Goal: Task Accomplishment & Management: Complete application form

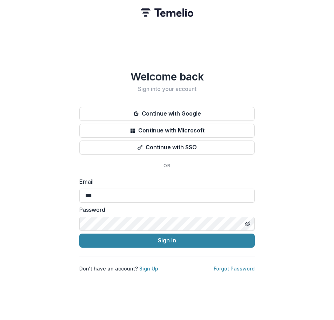
type input "**********"
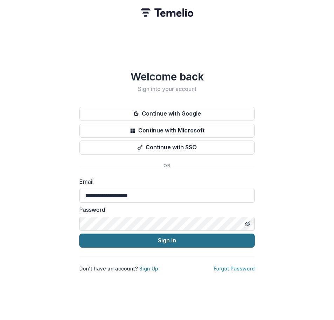
click at [136, 236] on button "Sign In" at bounding box center [166, 240] width 175 height 14
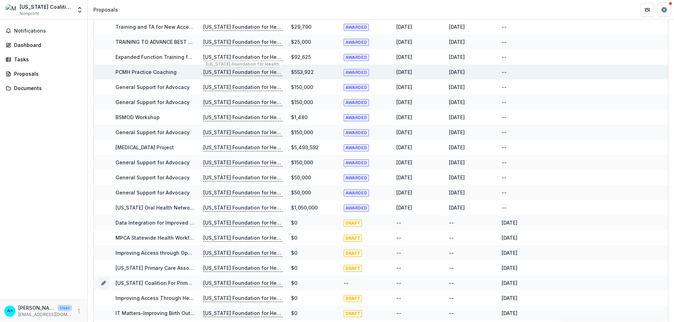
scroll to position [238, 0]
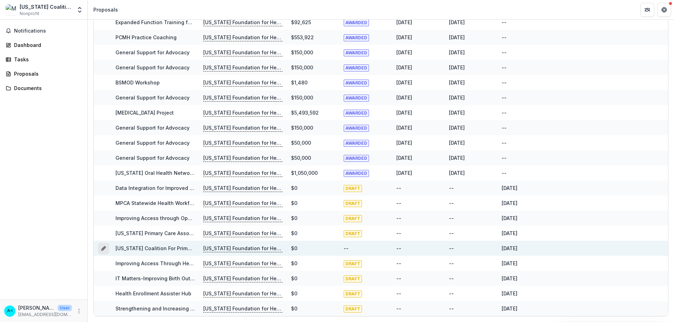
click at [103, 247] on icon "Grant 9c8058de-97dc-45c1-92a1-db1e9b17135d" at bounding box center [104, 249] width 6 height 6
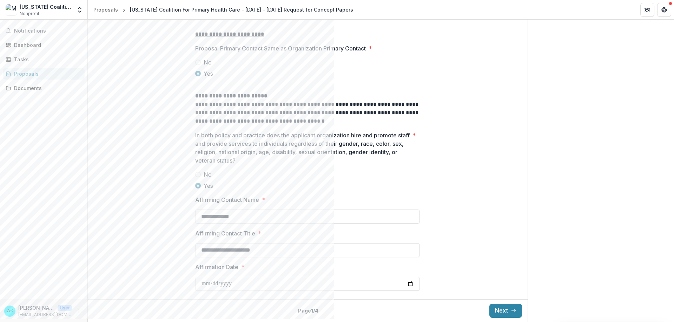
scroll to position [894, 0]
click at [334, 309] on icon "button" at bounding box center [514, 311] width 6 height 6
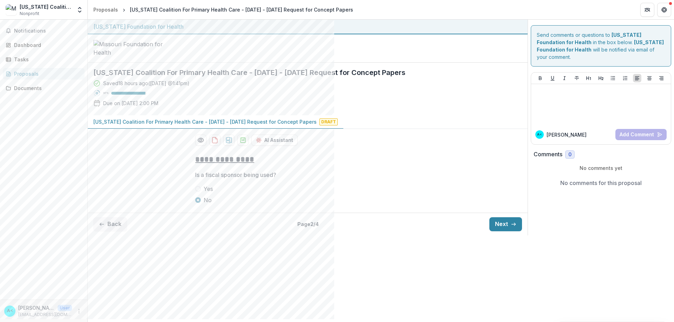
click at [334, 301] on div "**********" at bounding box center [381, 171] width 586 height 303
click at [334, 232] on button "Next" at bounding box center [505, 225] width 33 height 14
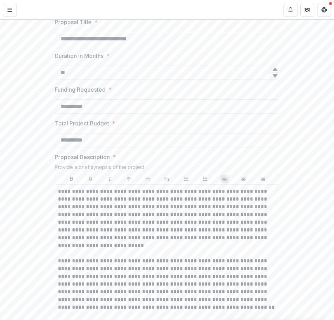
scroll to position [198, 0]
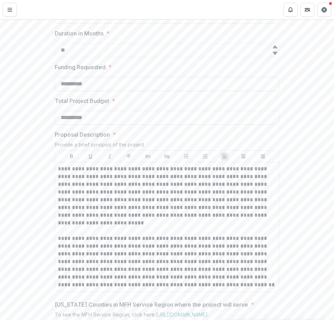
click at [113, 91] on input "**********" at bounding box center [167, 84] width 225 height 14
drag, startPoint x: 125, startPoint y: 137, endPoint x: 35, endPoint y: 140, distance: 90.2
click at [35, 140] on div "**********" at bounding box center [167, 295] width 334 height 645
type input "**********"
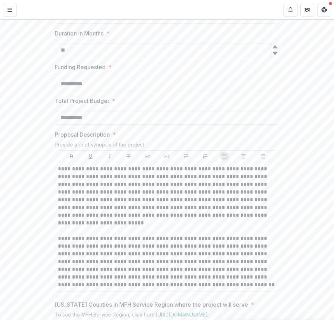
click at [305, 152] on div "**********" at bounding box center [167, 295] width 334 height 645
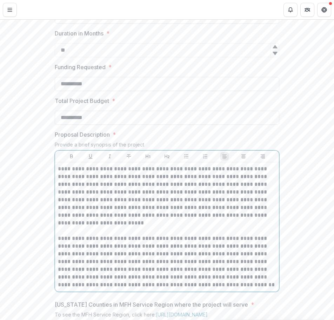
click at [131, 247] on p "**********" at bounding box center [167, 227] width 218 height 124
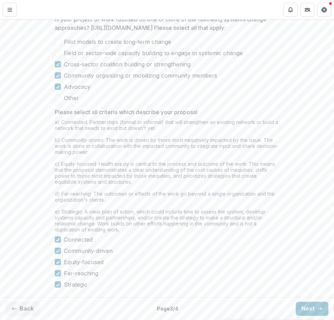
scroll to position [584, 0]
drag, startPoint x: 315, startPoint y: 306, endPoint x: 288, endPoint y: 294, distance: 30.1
click at [317, 306] on icon "button" at bounding box center [320, 309] width 6 height 6
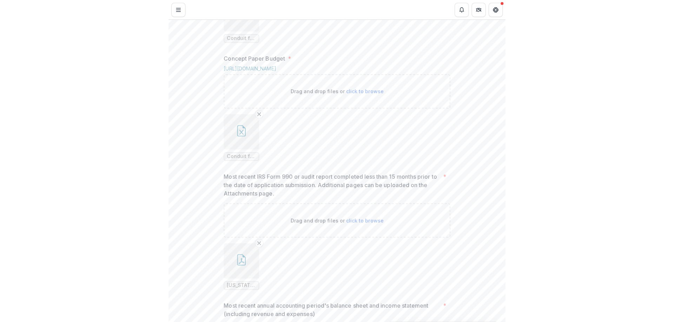
scroll to position [444, 0]
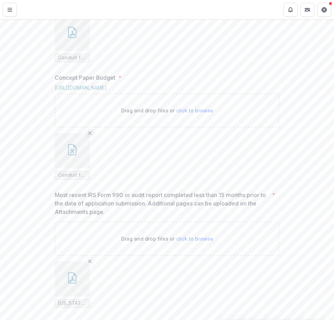
click at [87, 136] on icon "Remove File" at bounding box center [90, 133] width 6 height 6
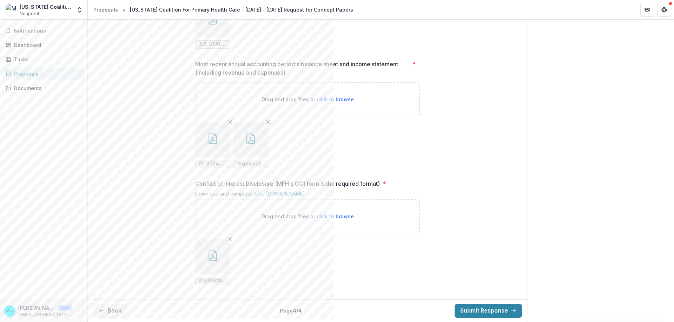
scroll to position [745, 0]
click at [115, 310] on button "Back" at bounding box center [110, 311] width 34 height 14
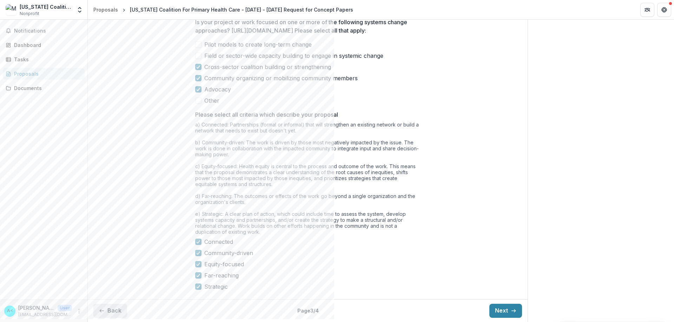
scroll to position [559, 0]
click at [115, 310] on button "Back" at bounding box center [110, 311] width 34 height 14
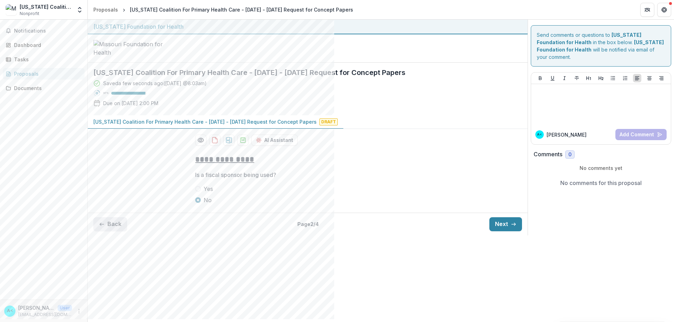
click at [112, 232] on button "Back" at bounding box center [110, 225] width 34 height 14
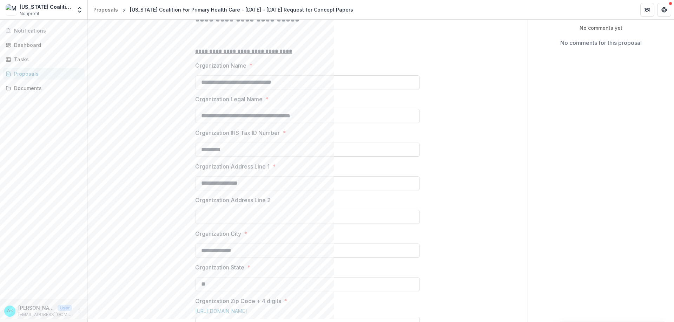
scroll to position [175, 0]
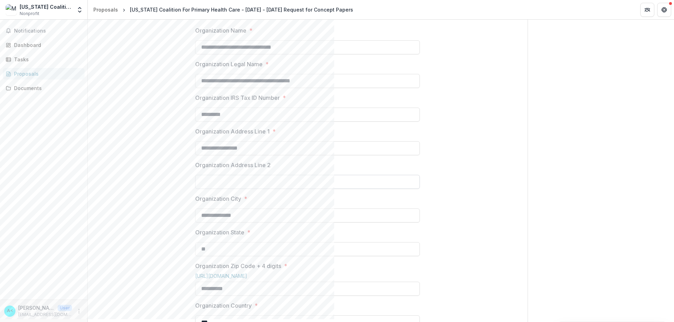
click at [215, 189] on input "Organization Address Line 2" at bounding box center [307, 182] width 225 height 14
type input "*******"
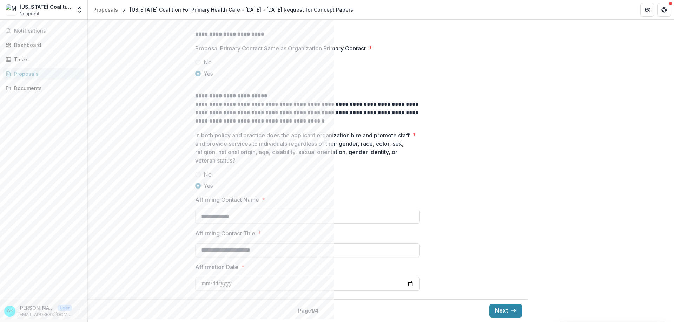
scroll to position [894, 0]
click at [334, 308] on button "Next" at bounding box center [505, 311] width 33 height 14
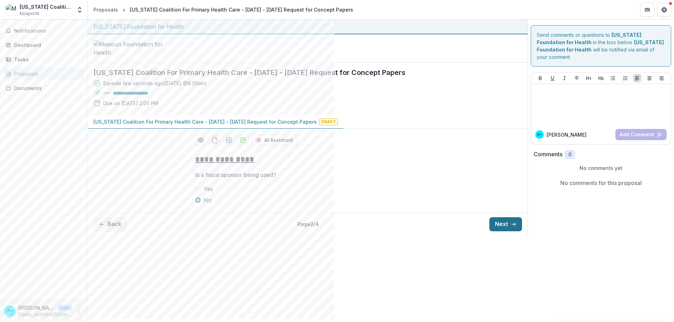
scroll to position [0, 0]
click at [334, 232] on button "Next" at bounding box center [505, 225] width 33 height 14
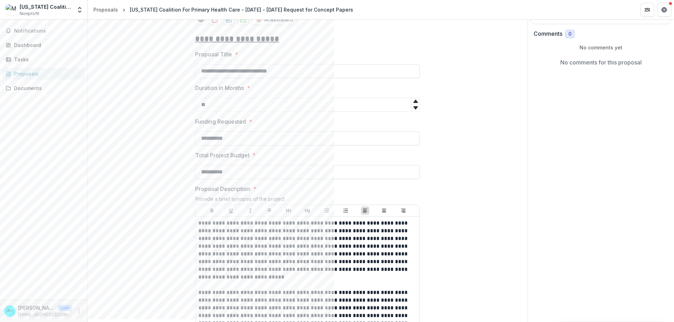
scroll to position [140, 0]
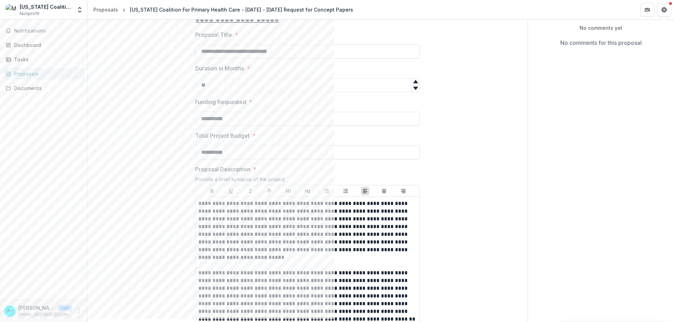
drag, startPoint x: 240, startPoint y: 173, endPoint x: 179, endPoint y: 169, distance: 61.5
type input "**********"
drag, startPoint x: 404, startPoint y: 265, endPoint x: 399, endPoint y: 264, distance: 5.1
click at [334, 264] on p "**********" at bounding box center [307, 262] width 218 height 124
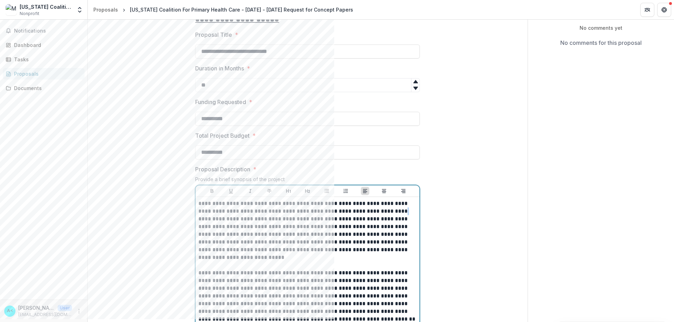
click at [334, 264] on p "**********" at bounding box center [307, 262] width 218 height 124
click at [234, 160] on input "**********" at bounding box center [307, 153] width 225 height 14
drag, startPoint x: 231, startPoint y: 205, endPoint x: 219, endPoint y: 204, distance: 12.0
click at [219, 160] on input "**********" at bounding box center [307, 153] width 225 height 14
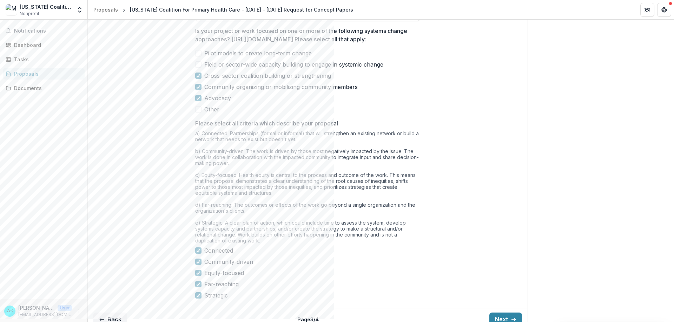
scroll to position [278, 0]
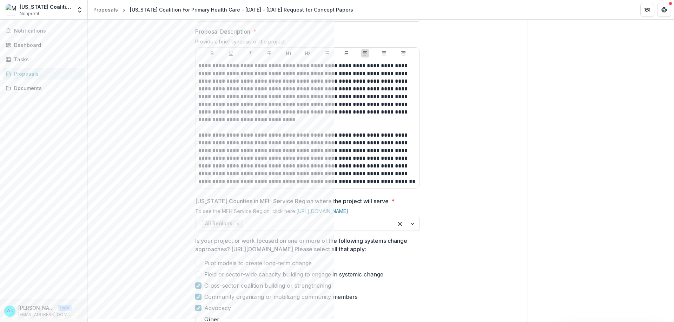
type input "**********"
click at [334, 187] on div "**********" at bounding box center [308, 193] width 440 height 645
click at [288, 186] on p "**********" at bounding box center [307, 124] width 218 height 124
click at [290, 186] on p "**********" at bounding box center [307, 124] width 218 height 124
click at [242, 186] on p "**********" at bounding box center [307, 124] width 218 height 124
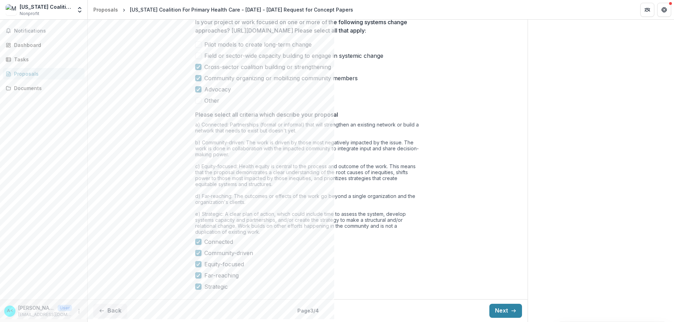
scroll to position [559, 0]
click at [334, 309] on button "Next" at bounding box center [505, 311] width 33 height 14
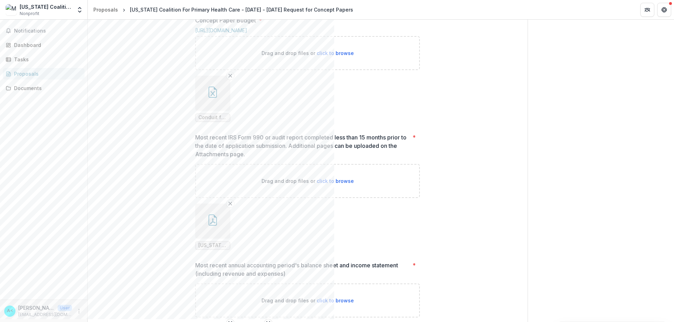
scroll to position [454, 0]
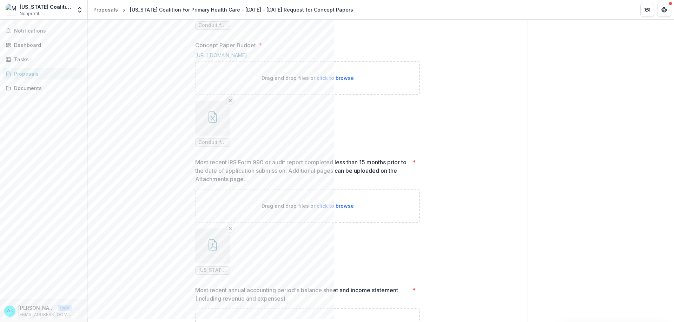
click at [230, 104] on icon "Remove File" at bounding box center [230, 101] width 6 height 6
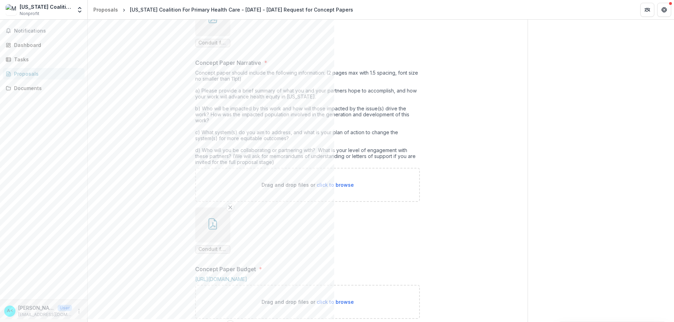
scroll to position [281, 0]
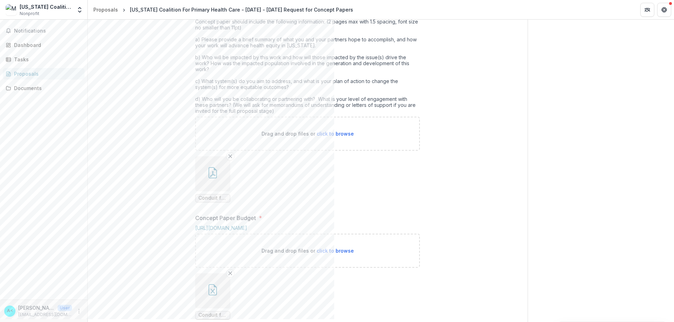
click at [206, 192] on button "button" at bounding box center [212, 174] width 35 height 35
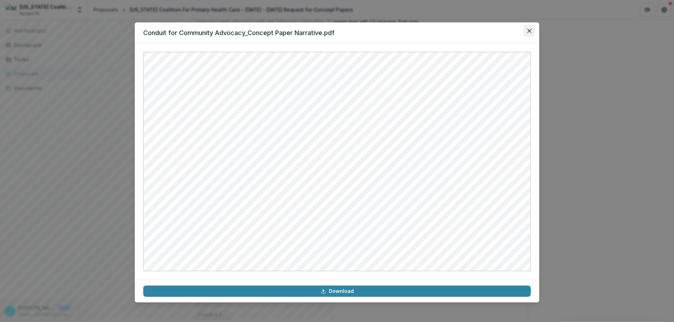
click at [334, 31] on button "Close" at bounding box center [529, 30] width 11 height 11
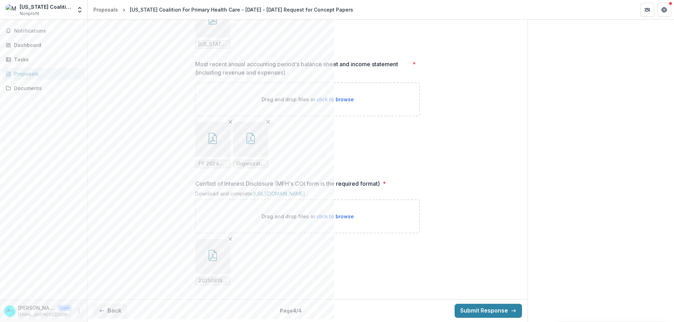
scroll to position [745, 0]
click at [334, 309] on icon "button" at bounding box center [514, 311] width 6 height 6
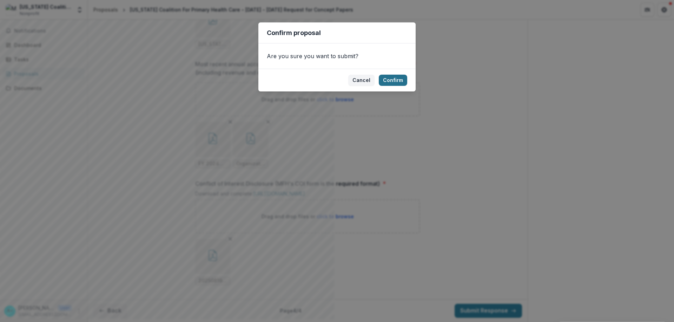
click at [334, 77] on button "Confirm" at bounding box center [393, 80] width 28 height 11
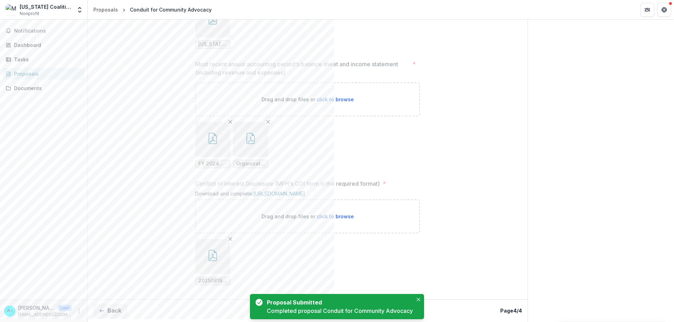
scroll to position [768, 0]
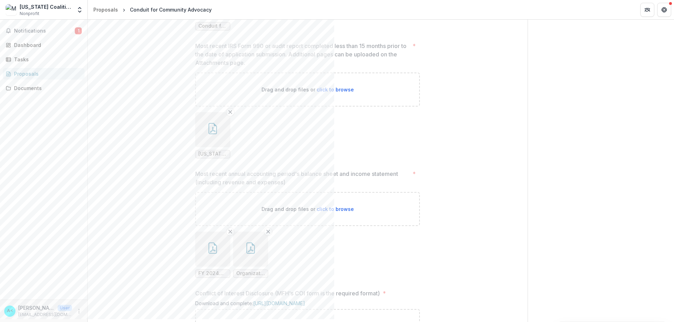
scroll to position [592, 0]
click at [34, 31] on span "Notifications" at bounding box center [44, 31] width 61 height 6
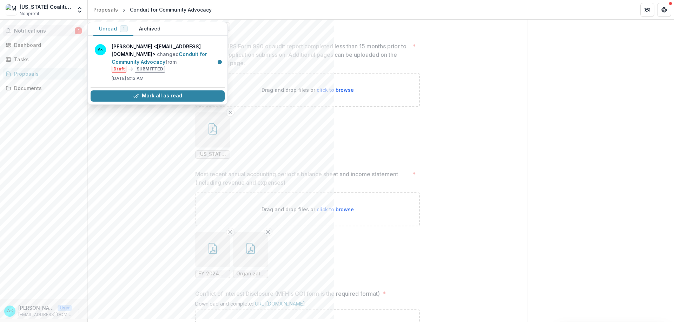
click at [27, 75] on div "Proposals" at bounding box center [46, 73] width 65 height 7
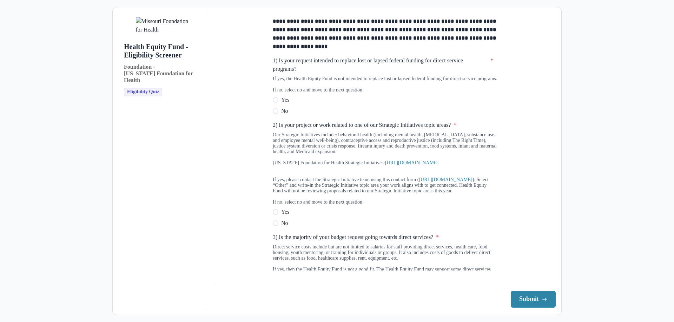
click at [275, 114] on span at bounding box center [276, 111] width 6 height 6
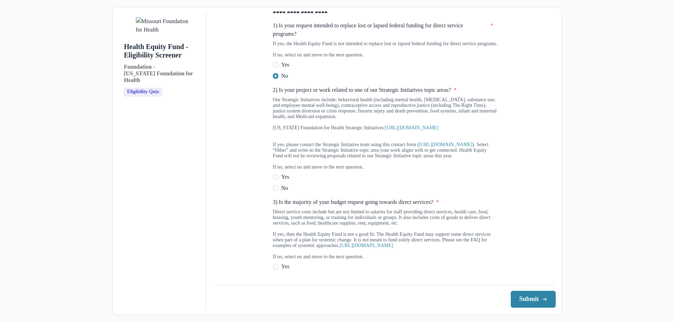
scroll to position [70, 0]
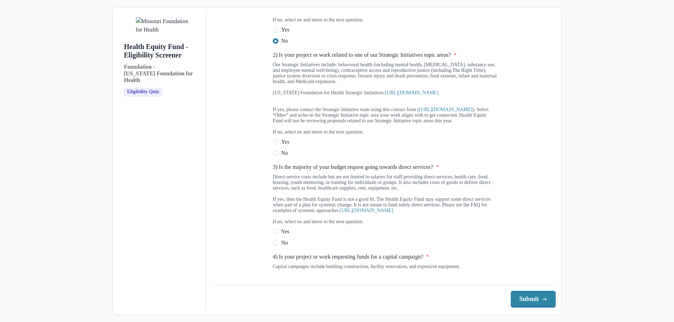
click at [275, 156] on span at bounding box center [276, 154] width 6 height 6
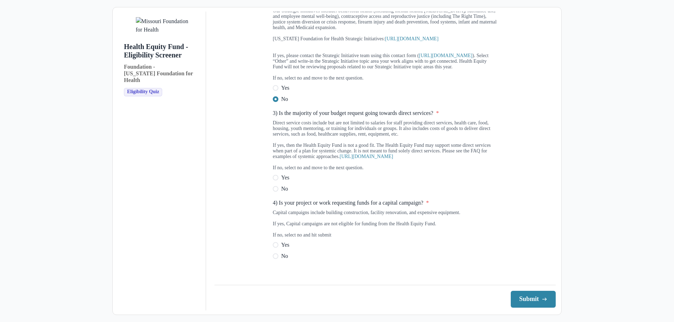
scroll to position [140, 0]
click at [277, 192] on label "No" at bounding box center [385, 188] width 225 height 8
click at [278, 260] on label "No" at bounding box center [385, 255] width 225 height 8
click at [530, 303] on button "Submit" at bounding box center [533, 299] width 45 height 17
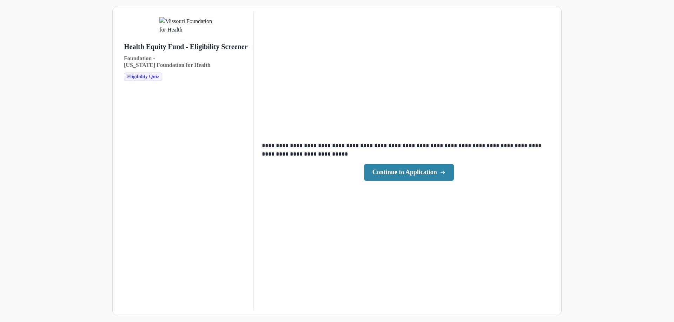
click at [432, 174] on link "Continue to Application" at bounding box center [409, 172] width 90 height 17
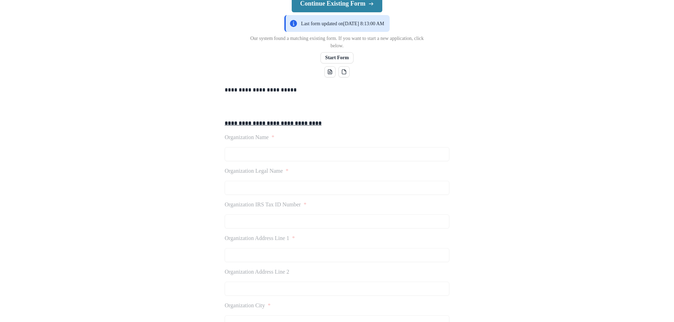
scroll to position [105, 0]
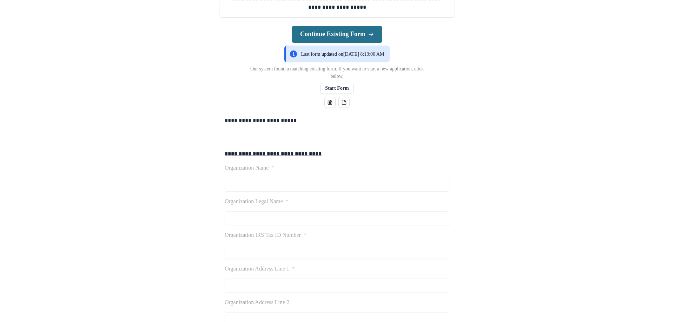
click at [348, 43] on button "Continue Existing Form" at bounding box center [337, 34] width 91 height 17
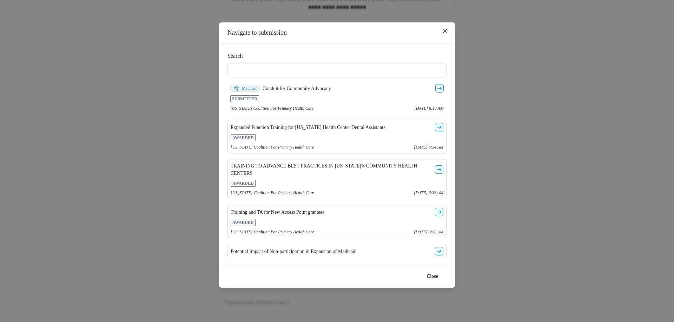
click at [335, 100] on div "SUBMITTED" at bounding box center [336, 98] width 213 height 7
click at [437, 88] on icon "go-to" at bounding box center [440, 89] width 6 height 6
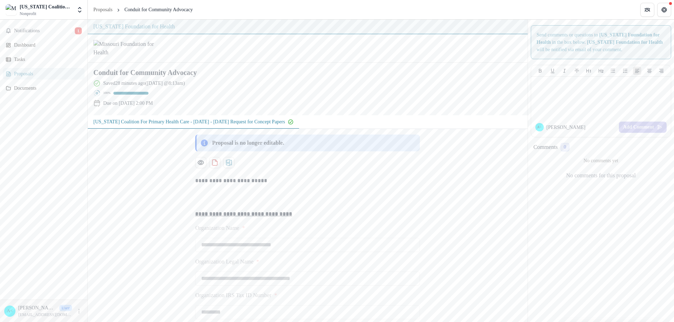
click at [401, 63] on div at bounding box center [308, 48] width 440 height 28
click at [19, 73] on div "Proposals" at bounding box center [46, 73] width 65 height 7
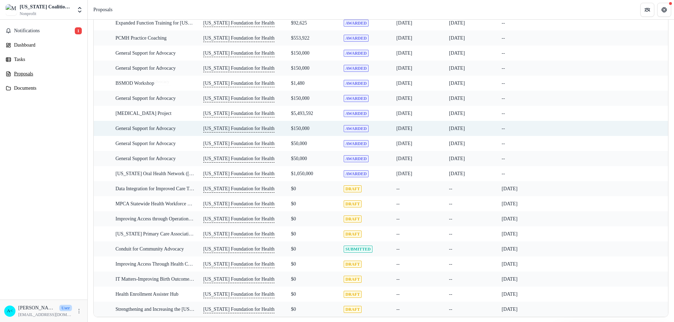
scroll to position [238, 0]
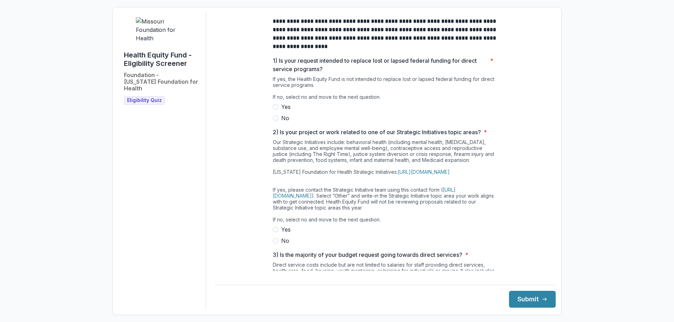
click at [285, 122] on span "No" at bounding box center [285, 118] width 8 height 8
click at [283, 245] on span "No" at bounding box center [285, 241] width 8 height 8
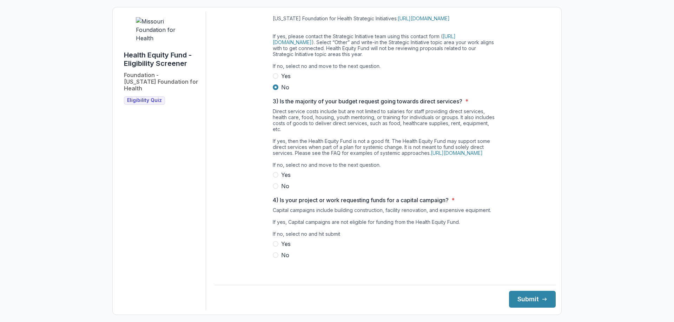
scroll to position [166, 0]
click at [275, 189] on span at bounding box center [276, 187] width 6 height 6
click at [285, 260] on span "No" at bounding box center [285, 255] width 8 height 8
click at [521, 303] on button "Submit" at bounding box center [532, 299] width 47 height 17
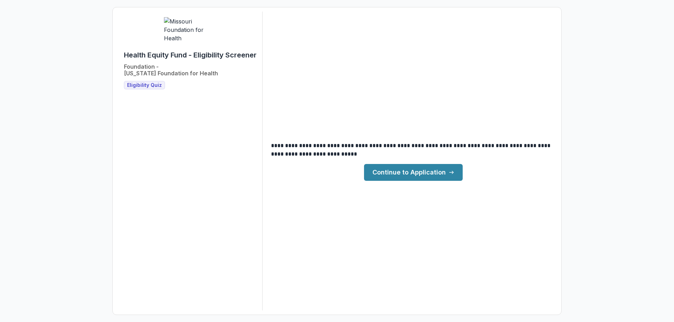
click at [453, 175] on icon at bounding box center [451, 173] width 6 height 6
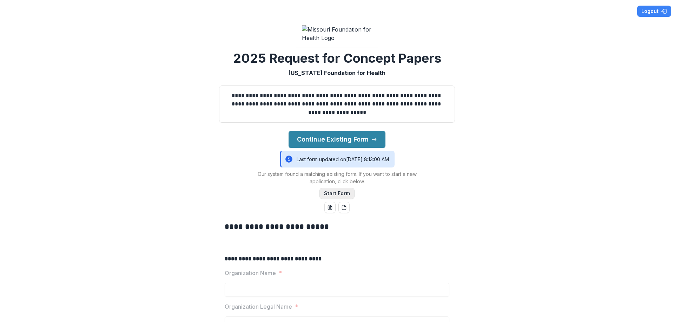
click at [330, 199] on button "Start Form" at bounding box center [336, 193] width 35 height 11
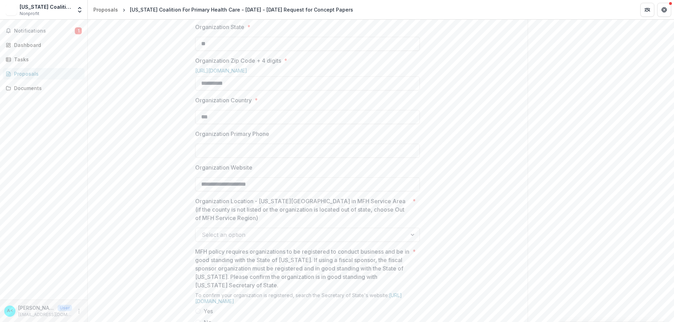
scroll to position [386, 0]
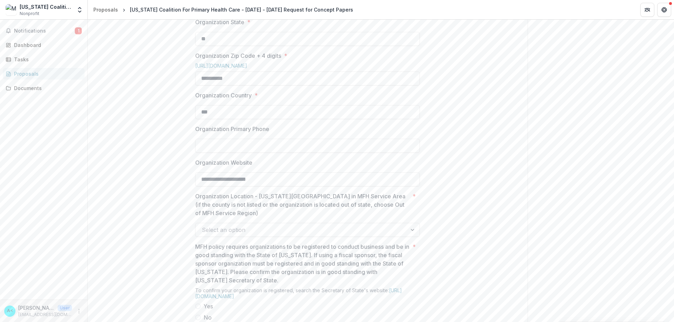
drag, startPoint x: 510, startPoint y: 217, endPoint x: 506, endPoint y: 219, distance: 4.6
click at [510, 217] on div "**********" at bounding box center [308, 207] width 440 height 888
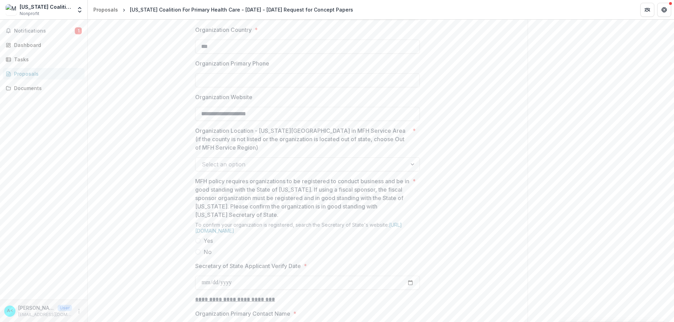
scroll to position [491, 0]
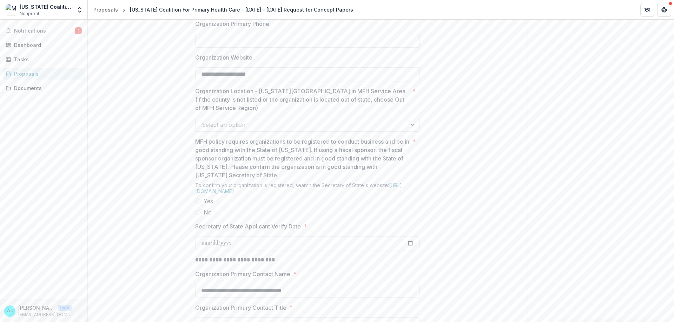
click at [367, 130] on div at bounding box center [301, 125] width 199 height 10
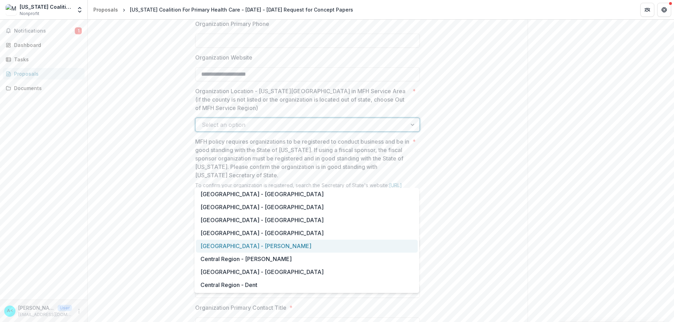
click at [254, 245] on div "[GEOGRAPHIC_DATA] - [PERSON_NAME]" at bounding box center [307, 246] width 222 height 13
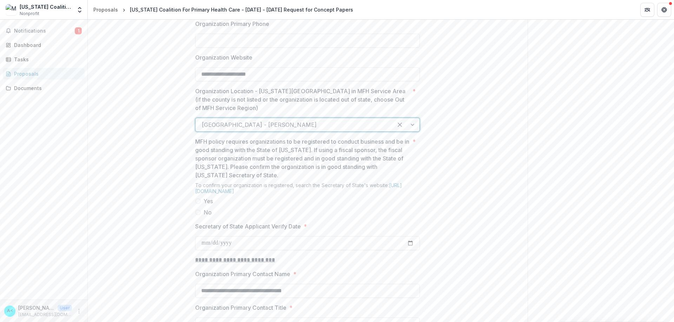
click at [493, 171] on div "**********" at bounding box center [308, 102] width 440 height 888
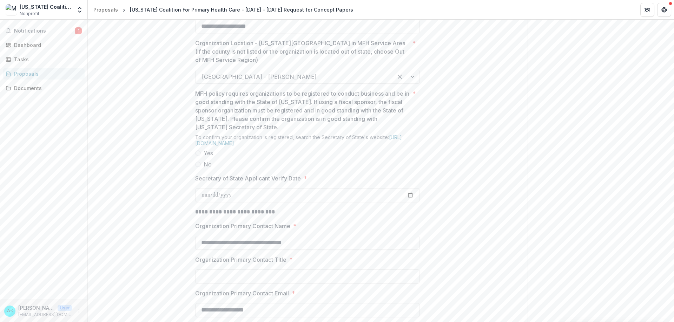
scroll to position [561, 0]
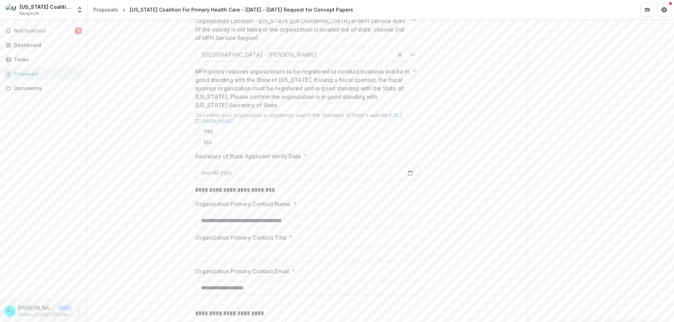
click at [197, 134] on span at bounding box center [198, 131] width 6 height 6
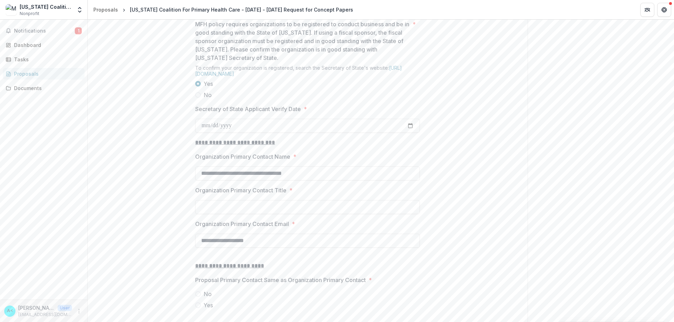
scroll to position [632, 0]
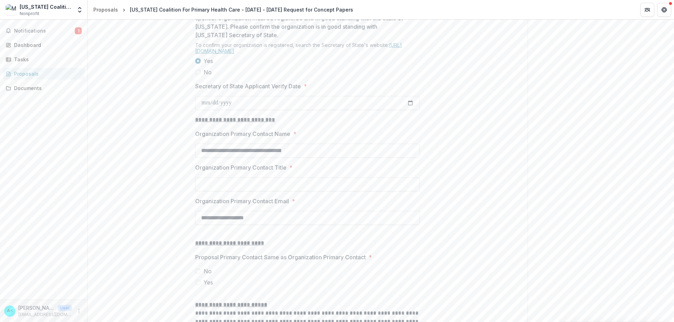
click at [266, 54] on link "[URL][DOMAIN_NAME]" at bounding box center [298, 48] width 207 height 12
click at [209, 110] on input "Secretary of State Applicant Verify Date *" at bounding box center [307, 103] width 225 height 14
click at [410, 110] on input "Secretary of State Applicant Verify Date *" at bounding box center [307, 103] width 225 height 14
type input "**********"
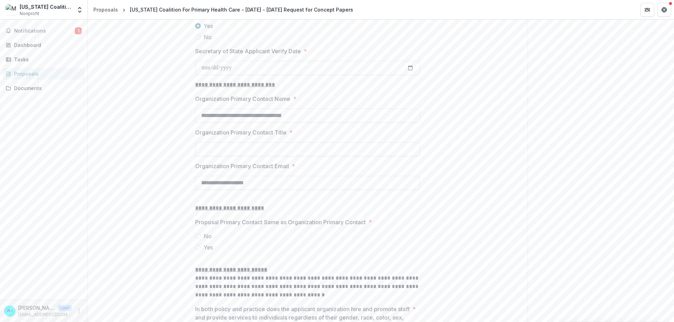
click at [260, 157] on input "Organization Primary Contact Title *" at bounding box center [307, 149] width 225 height 14
type input "**********"
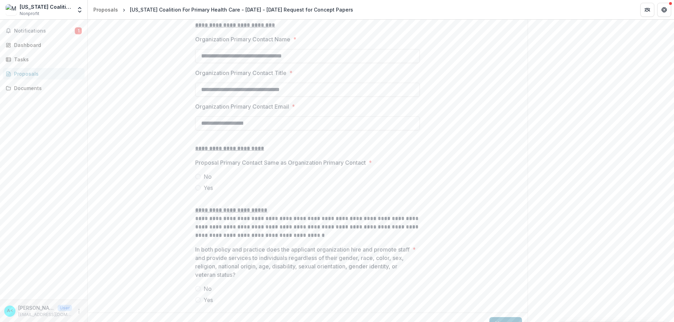
scroll to position [737, 0]
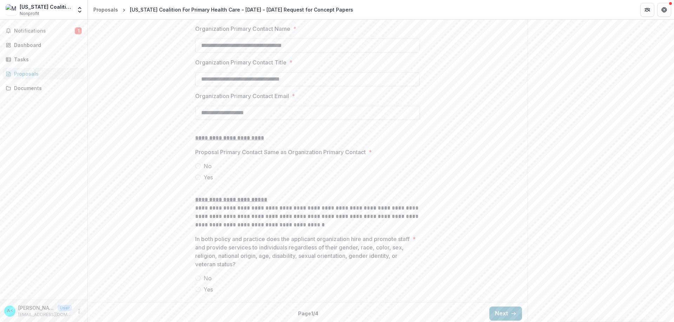
click at [199, 182] on label "Yes" at bounding box center [307, 177] width 225 height 8
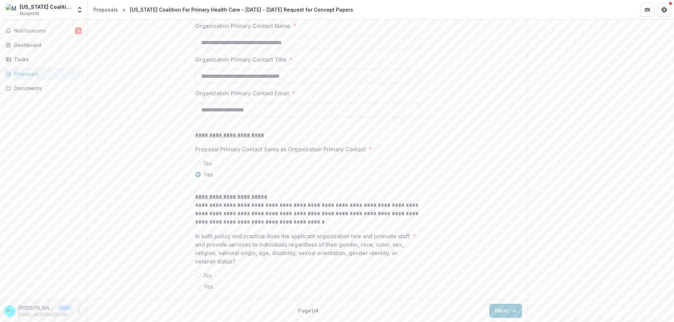
scroll to position [793, 0]
click at [206, 287] on span "Yes" at bounding box center [208, 287] width 9 height 8
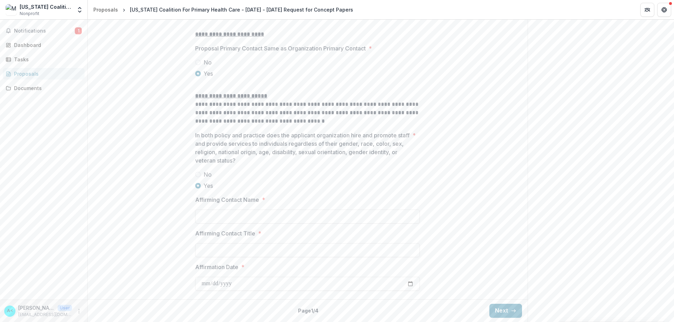
scroll to position [894, 0]
click at [228, 218] on input "Affirming Contact Name *" at bounding box center [307, 217] width 225 height 14
type input "**********"
click at [222, 254] on input "Affirming Contact Title *" at bounding box center [307, 251] width 225 height 14
type input "**********"
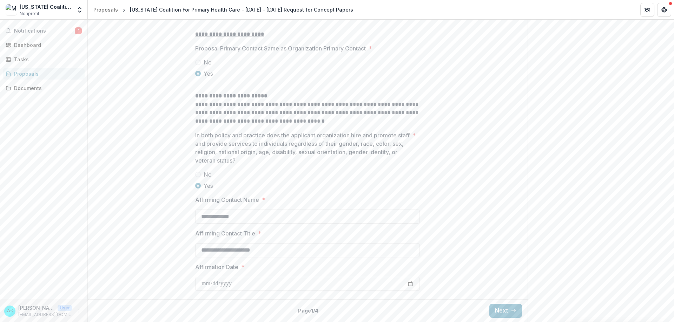
drag, startPoint x: 480, startPoint y: 222, endPoint x: 410, endPoint y: 266, distance: 83.2
click at [214, 284] on input "Affirmation Date *" at bounding box center [307, 284] width 225 height 14
click at [412, 284] on input "Affirmation Date *" at bounding box center [307, 284] width 225 height 14
type input "**********"
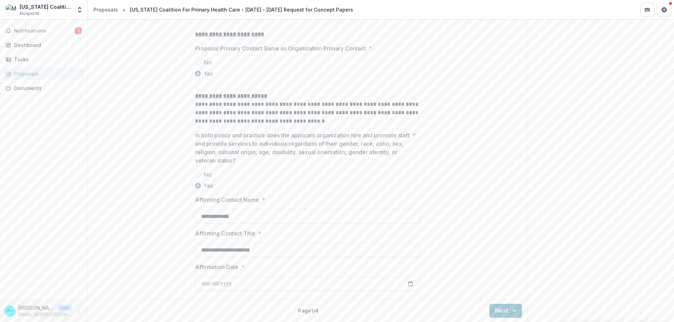
click at [512, 311] on line "button" at bounding box center [513, 311] width 4 height 0
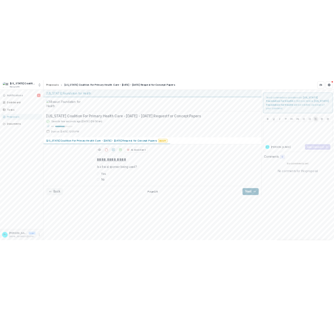
scroll to position [0, 0]
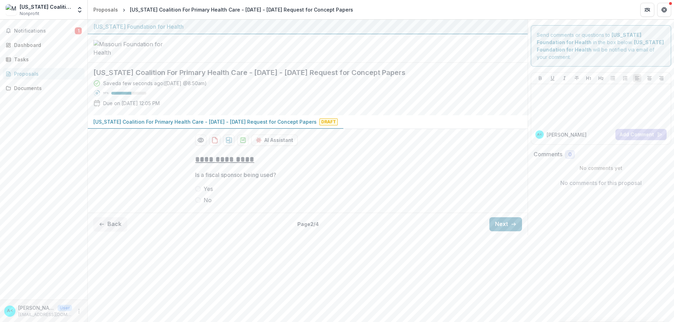
click at [205, 205] on span "No" at bounding box center [208, 200] width 8 height 8
click at [501, 232] on button "Next" at bounding box center [505, 225] width 33 height 14
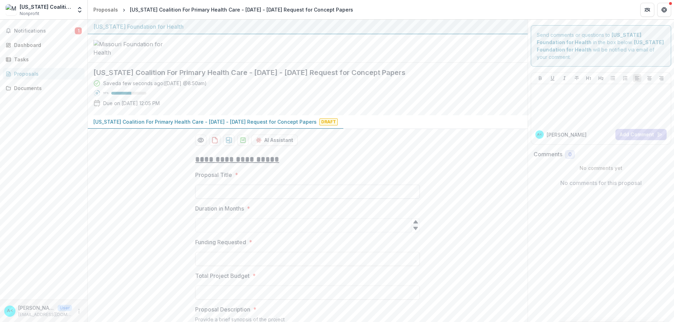
click at [229, 199] on input "Proposal Title *" at bounding box center [307, 192] width 225 height 14
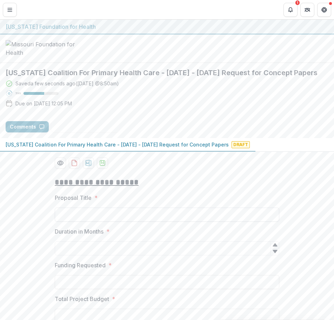
click at [94, 221] on input "Proposal Title *" at bounding box center [167, 214] width 225 height 14
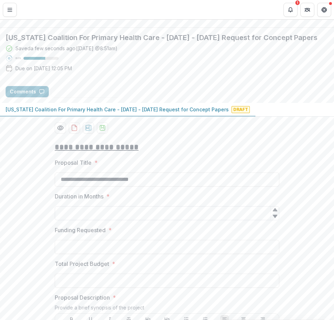
type input "**********"
click at [72, 220] on input "Duration in Months *" at bounding box center [167, 213] width 225 height 14
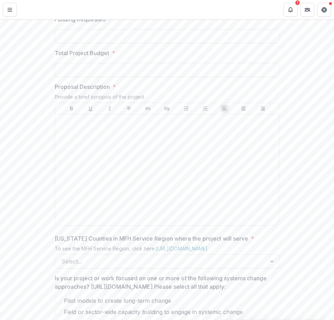
scroll to position [351, 0]
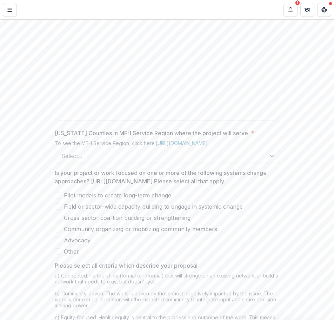
type input "**"
click at [94, 161] on div at bounding box center [160, 156] width 199 height 10
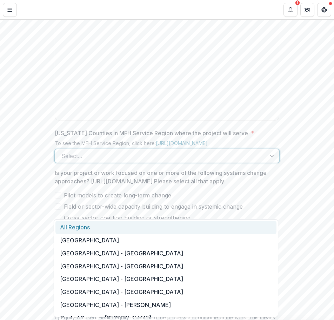
click at [91, 228] on div "All Regions" at bounding box center [165, 227] width 221 height 13
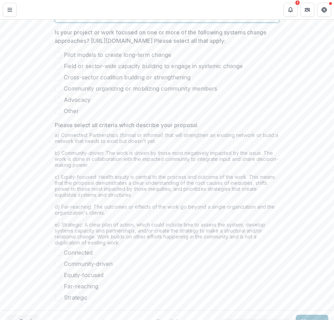
scroll to position [561, 0]
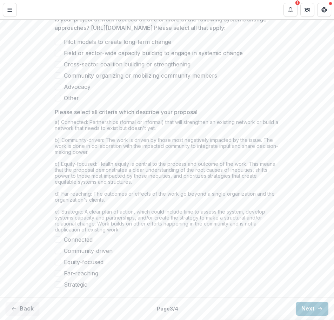
drag, startPoint x: 55, startPoint y: 58, endPoint x: 58, endPoint y: 70, distance: 12.2
click at [55, 56] on span at bounding box center [58, 53] width 6 height 6
click at [58, 67] on span at bounding box center [58, 64] width 6 height 6
click at [59, 79] on span at bounding box center [58, 75] width 6 height 6
click at [58, 242] on span at bounding box center [58, 239] width 6 height 6
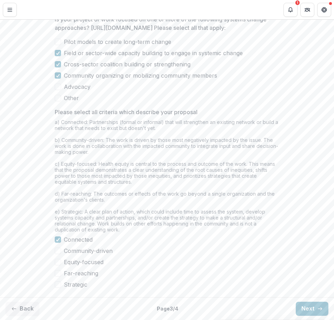
click at [60, 255] on label "Community-driven" at bounding box center [167, 250] width 225 height 8
click at [59, 265] on span at bounding box center [58, 262] width 6 height 6
click at [84, 277] on span "Far-reaching" at bounding box center [81, 273] width 34 height 8
click at [64, 288] on span "Strategic" at bounding box center [76, 284] width 24 height 8
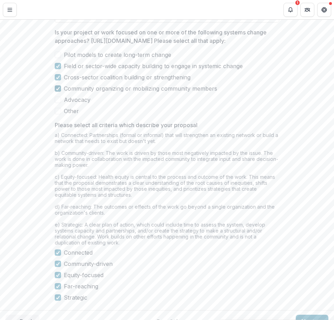
drag, startPoint x: 57, startPoint y: 149, endPoint x: 57, endPoint y: 159, distance: 9.5
click at [57, 90] on icon at bounding box center [58, 89] width 4 height 4
click at [58, 103] on span at bounding box center [58, 99] width 6 height 6
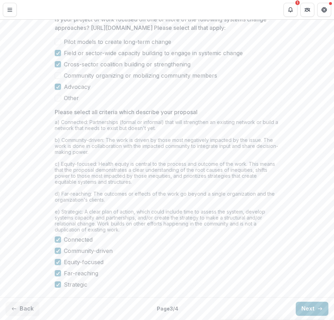
click at [140, 147] on div "a) Connected: Partnerships (formal or informal) that will strengthen an existin…" at bounding box center [167, 177] width 225 height 116
click at [302, 311] on button "Next" at bounding box center [312, 308] width 33 height 14
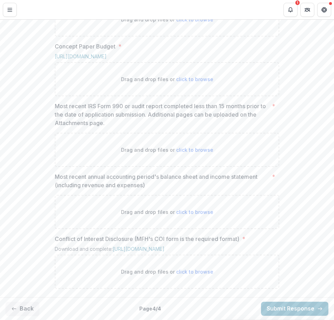
scroll to position [483, 0]
click at [29, 219] on div "**********" at bounding box center [167, 24] width 334 height 540
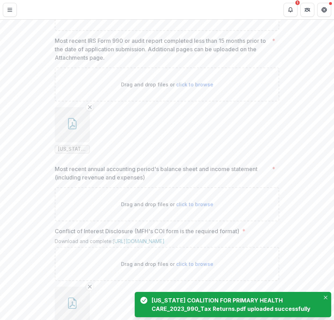
click at [142, 153] on ul "[US_STATE] COALITION FOR PRIMARY HEALTH CARE_2023_990_Tax Returns.pdf" at bounding box center [167, 130] width 225 height 46
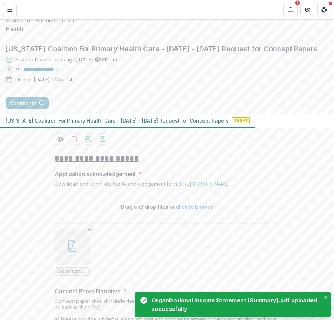
scroll to position [0, 0]
